Goal: Task Accomplishment & Management: Complete application form

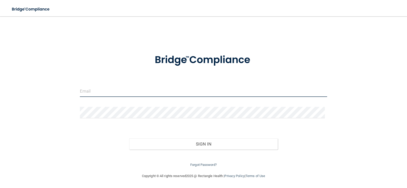
click at [87, 91] on input "email" at bounding box center [204, 91] width 248 height 11
type input "[EMAIL_ADDRESS][DOMAIN_NAME]"
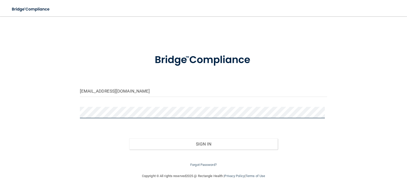
click at [129, 138] on button "Sign In" at bounding box center [203, 143] width 149 height 11
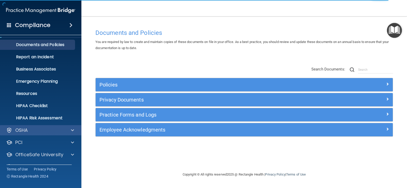
scroll to position [23, 0]
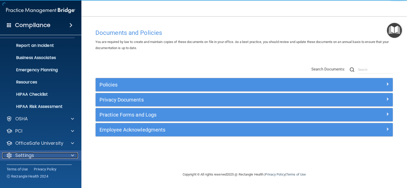
click at [26, 156] on p "Settings" at bounding box center [24, 155] width 19 height 6
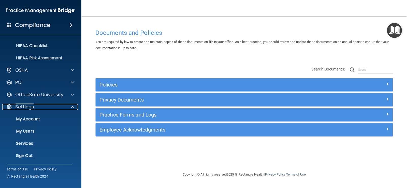
scroll to position [72, 0]
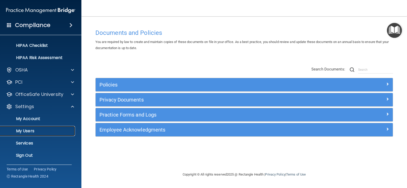
click at [27, 131] on p "My Users" at bounding box center [37, 131] width 69 height 5
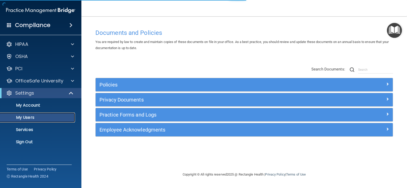
select select "20"
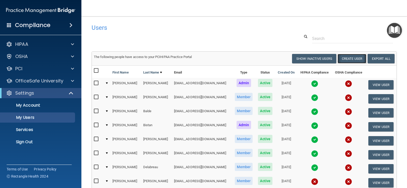
click at [348, 59] on button "Create User" at bounding box center [352, 58] width 29 height 9
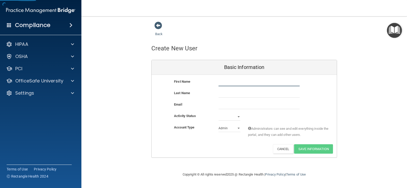
click at [243, 83] on input "text" at bounding box center [259, 83] width 81 height 8
type input "z"
type input "[PERSON_NAME]"
type input "Koesser"
click at [240, 108] on input "email" at bounding box center [259, 106] width 81 height 8
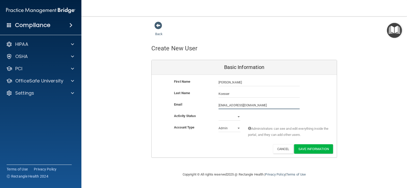
type input "[EMAIL_ADDRESS][DOMAIN_NAME]"
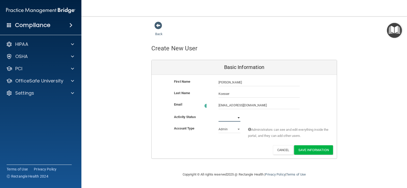
click at [237, 116] on select "Active Inactive" at bounding box center [230, 118] width 22 height 8
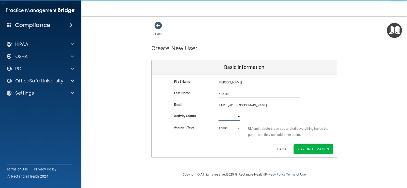
select select "active"
click at [219, 113] on select "Active Inactive" at bounding box center [230, 117] width 22 height 8
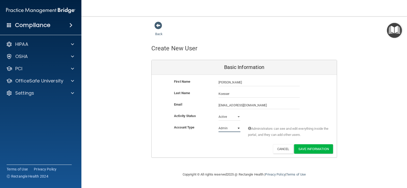
click at [227, 128] on select "Admin Member" at bounding box center [230, 128] width 22 height 8
select select "practice_member"
click at [219, 124] on select "Admin Member" at bounding box center [230, 128] width 22 height 8
click at [317, 147] on button "Save Information" at bounding box center [313, 148] width 39 height 9
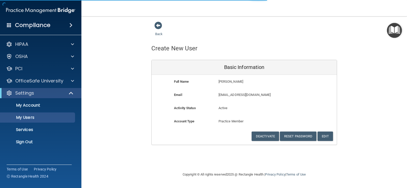
select select "20"
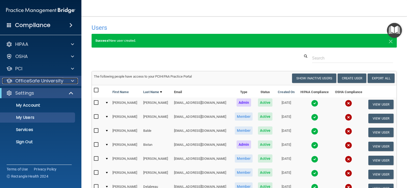
click at [46, 80] on p "OfficeSafe University" at bounding box center [39, 81] width 48 height 6
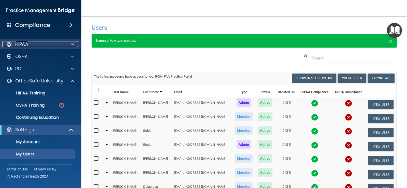
click at [45, 45] on div "HIPAA" at bounding box center [33, 44] width 63 height 6
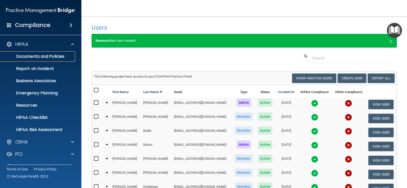
click at [41, 56] on p "Documents and Policies" at bounding box center [37, 56] width 69 height 5
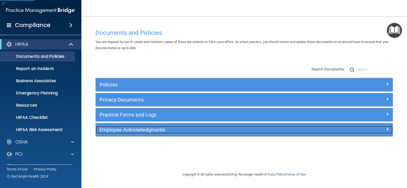
click at [144, 129] on h5 "Employee Acknowledgments" at bounding box center [207, 130] width 215 height 6
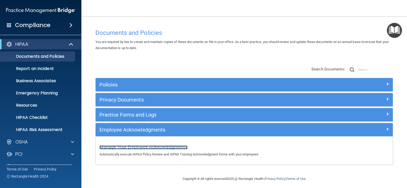
click at [161, 147] on span "Manage Your Employee Acknowledgments" at bounding box center [144, 146] width 88 height 5
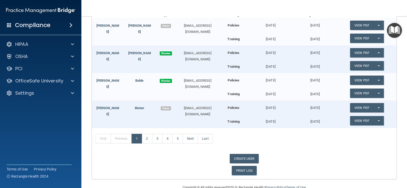
scroll to position [96, 0]
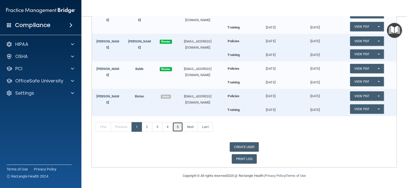
click at [177, 126] on link "5" at bounding box center [178, 127] width 10 height 10
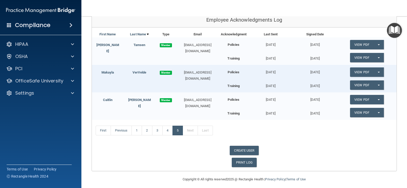
scroll to position [68, 0]
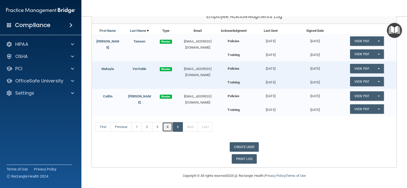
click at [170, 127] on link "4" at bounding box center [167, 127] width 10 height 10
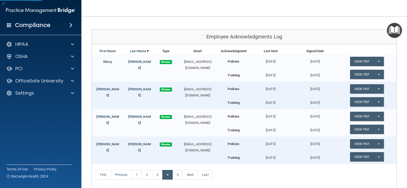
scroll to position [76, 0]
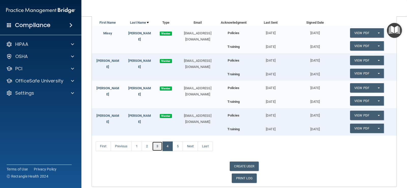
click at [154, 147] on link "3" at bounding box center [157, 147] width 10 height 10
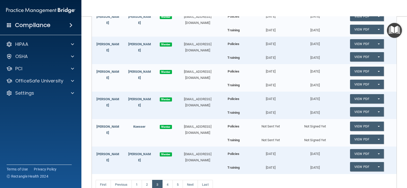
scroll to position [102, 0]
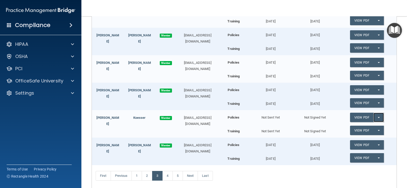
click at [378, 118] on span "button" at bounding box center [379, 117] width 2 height 1
click at [373, 128] on link "Send Acknowledgment" at bounding box center [372, 128] width 44 height 8
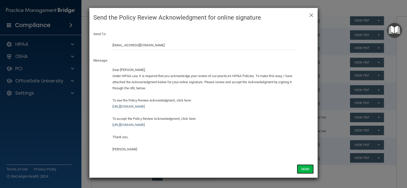
click at [301, 168] on button "Send" at bounding box center [305, 168] width 17 height 9
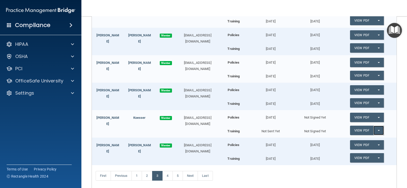
click at [376, 128] on button "Split button!" at bounding box center [379, 130] width 10 height 9
click at [375, 141] on link "Send Acknowledgment PDF" at bounding box center [375, 141] width 51 height 8
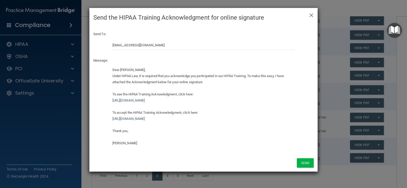
click at [296, 162] on div "Send" at bounding box center [204, 162] width 228 height 17
click at [299, 161] on button "Send" at bounding box center [305, 162] width 17 height 9
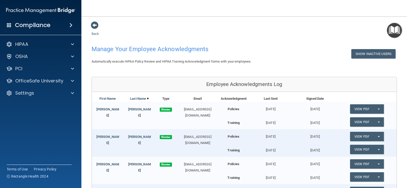
scroll to position [0, 0]
